Goal: Information Seeking & Learning: Understand process/instructions

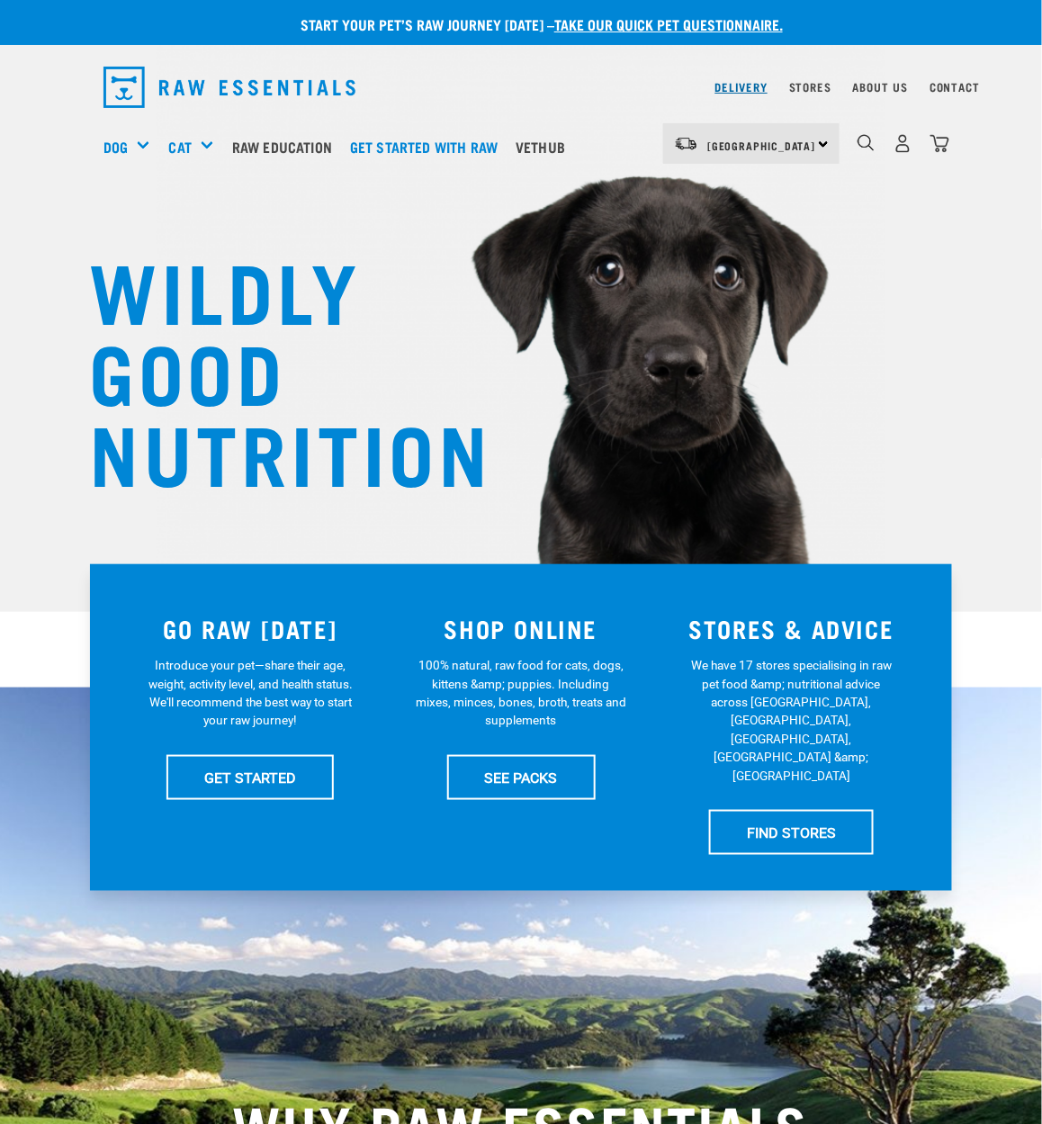
click at [720, 90] on link "Delivery" at bounding box center [741, 87] width 52 height 6
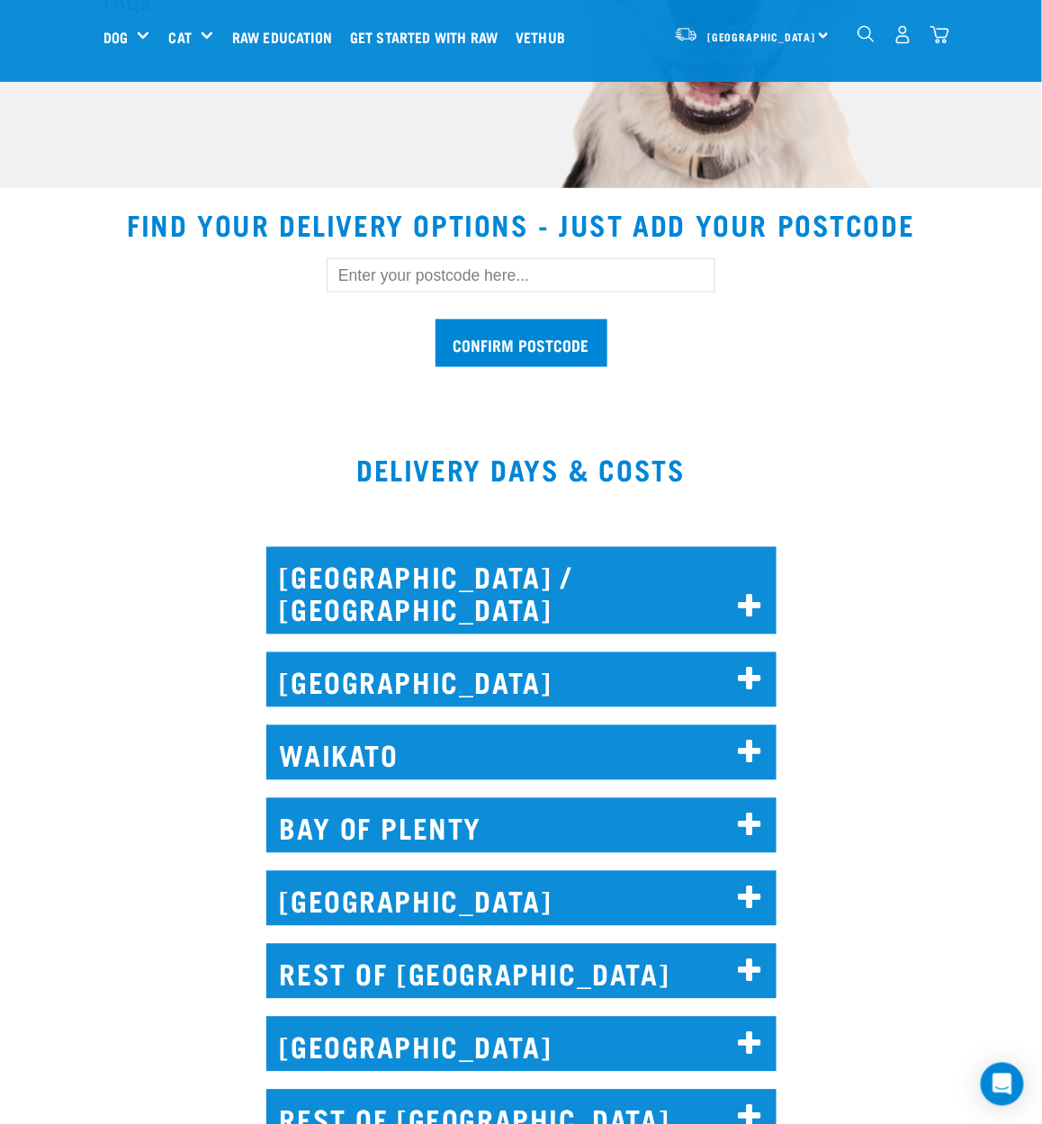
scroll to position [799, 0]
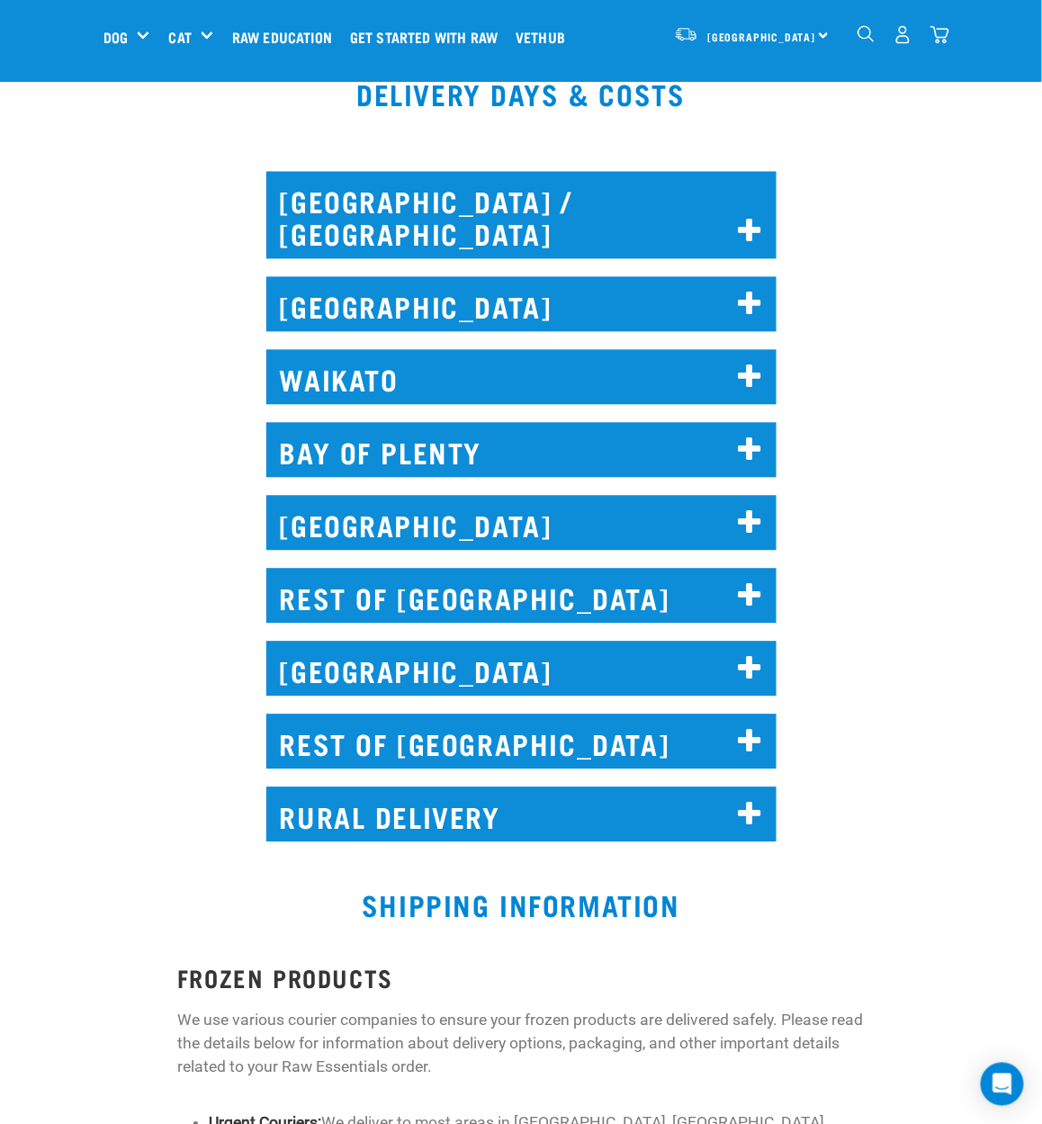
click at [491, 277] on h2 "AUCKLAND" at bounding box center [521, 304] width 510 height 55
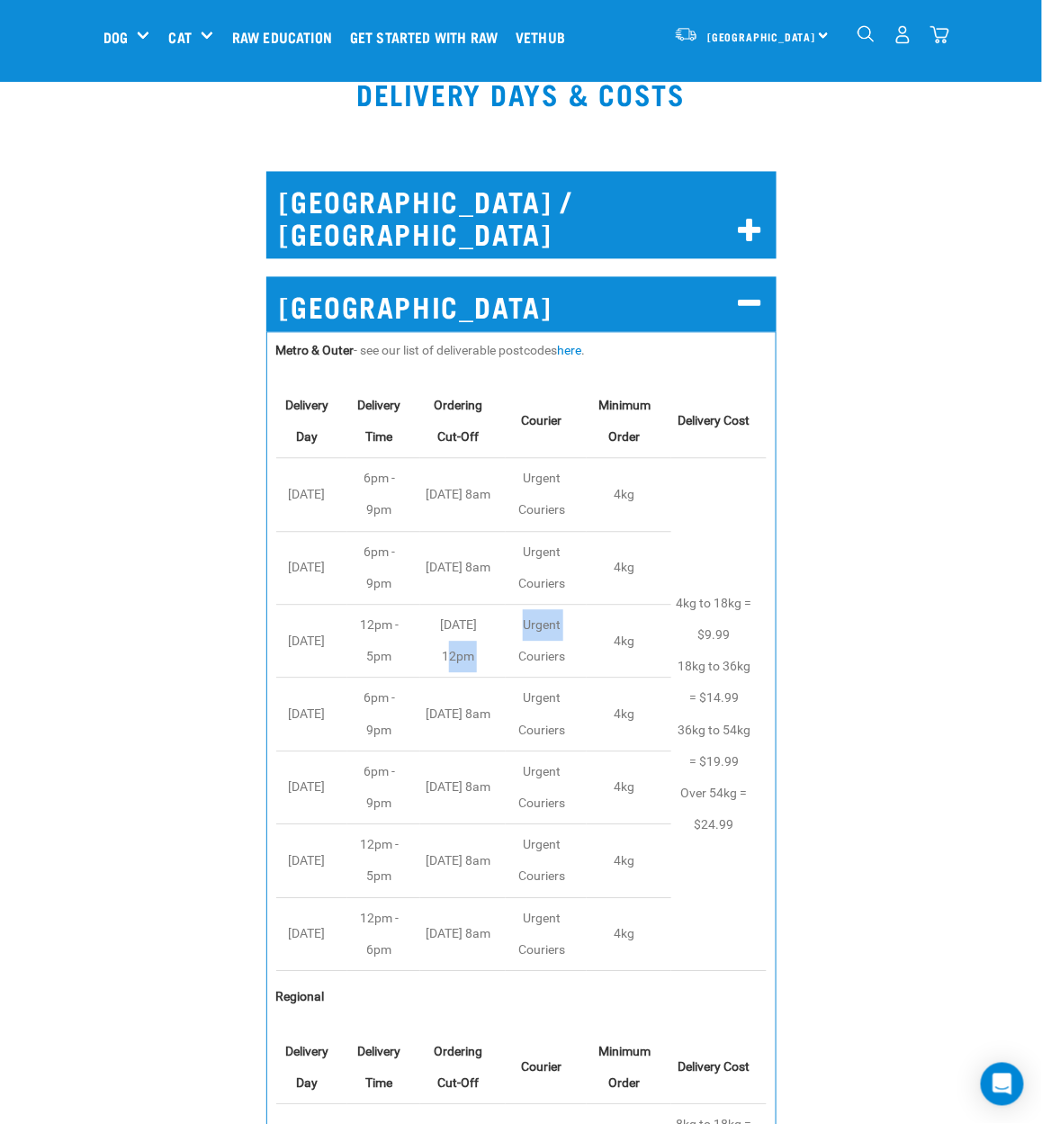
drag, startPoint x: 452, startPoint y: 625, endPoint x: 530, endPoint y: 618, distance: 78.6
click at [530, 618] on tr "Wednesday 12pm - 5pm Tuesday 12pm Urgent Couriers 4kg" at bounding box center [521, 642] width 490 height 73
click at [531, 623] on td "Urgent Couriers" at bounding box center [547, 642] width 82 height 73
drag, startPoint x: 454, startPoint y: 627, endPoint x: 482, endPoint y: 623, distance: 28.3
click at [482, 623] on td "Tuesday 12pm" at bounding box center [462, 642] width 85 height 73
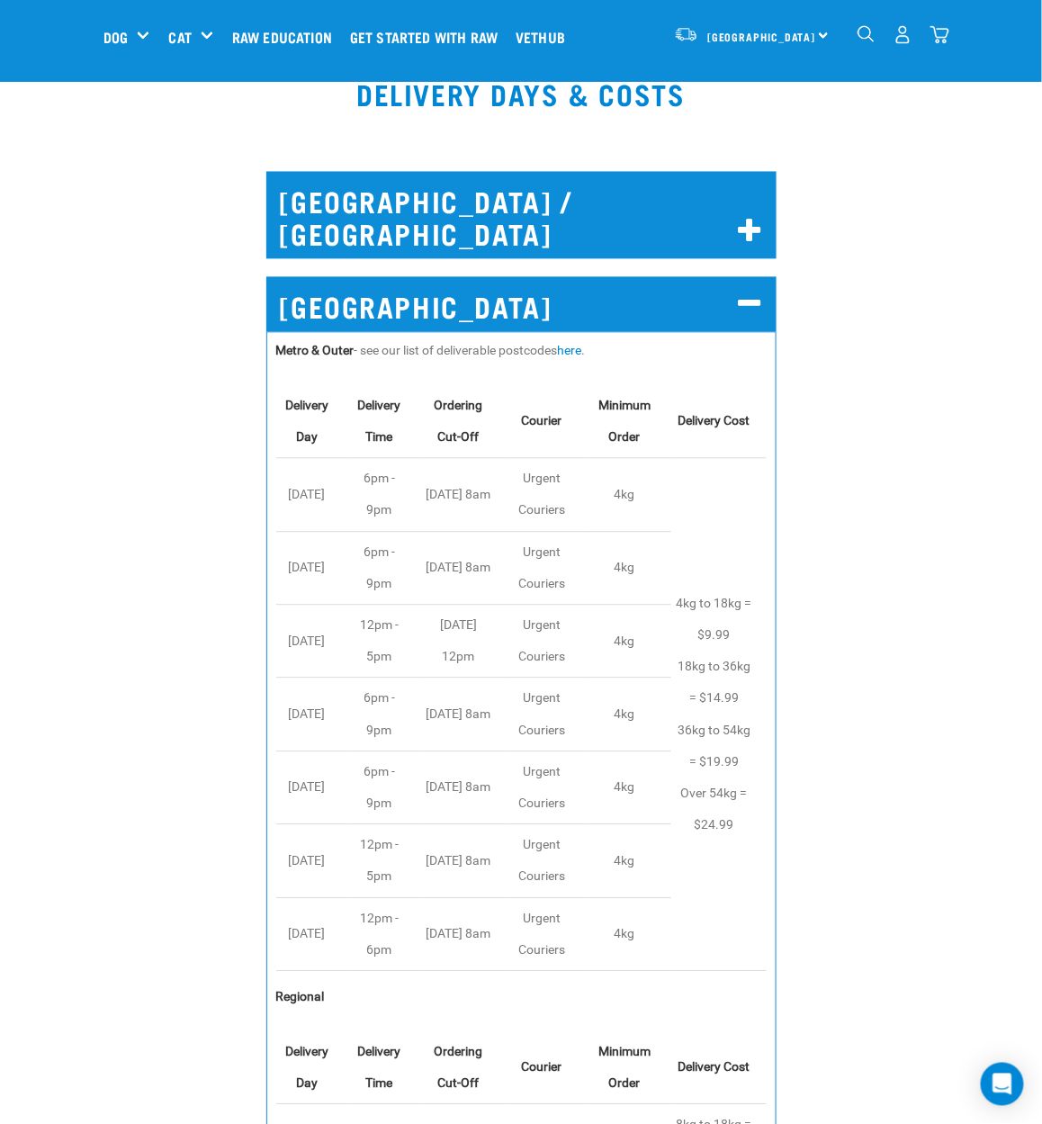
click at [535, 614] on td "Urgent Couriers" at bounding box center [547, 642] width 82 height 73
